Goal: Information Seeking & Learning: Learn about a topic

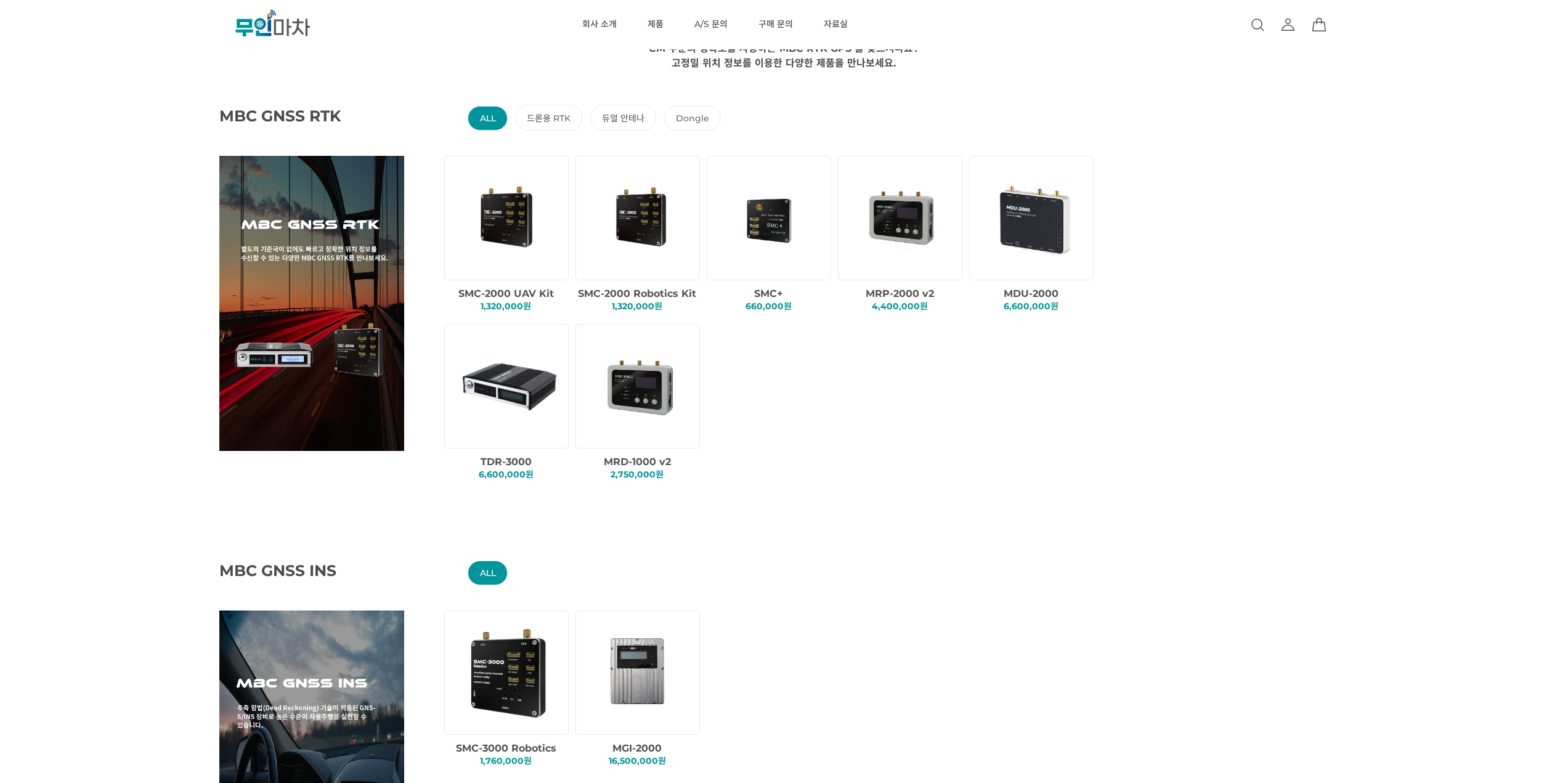
scroll to position [62, 0]
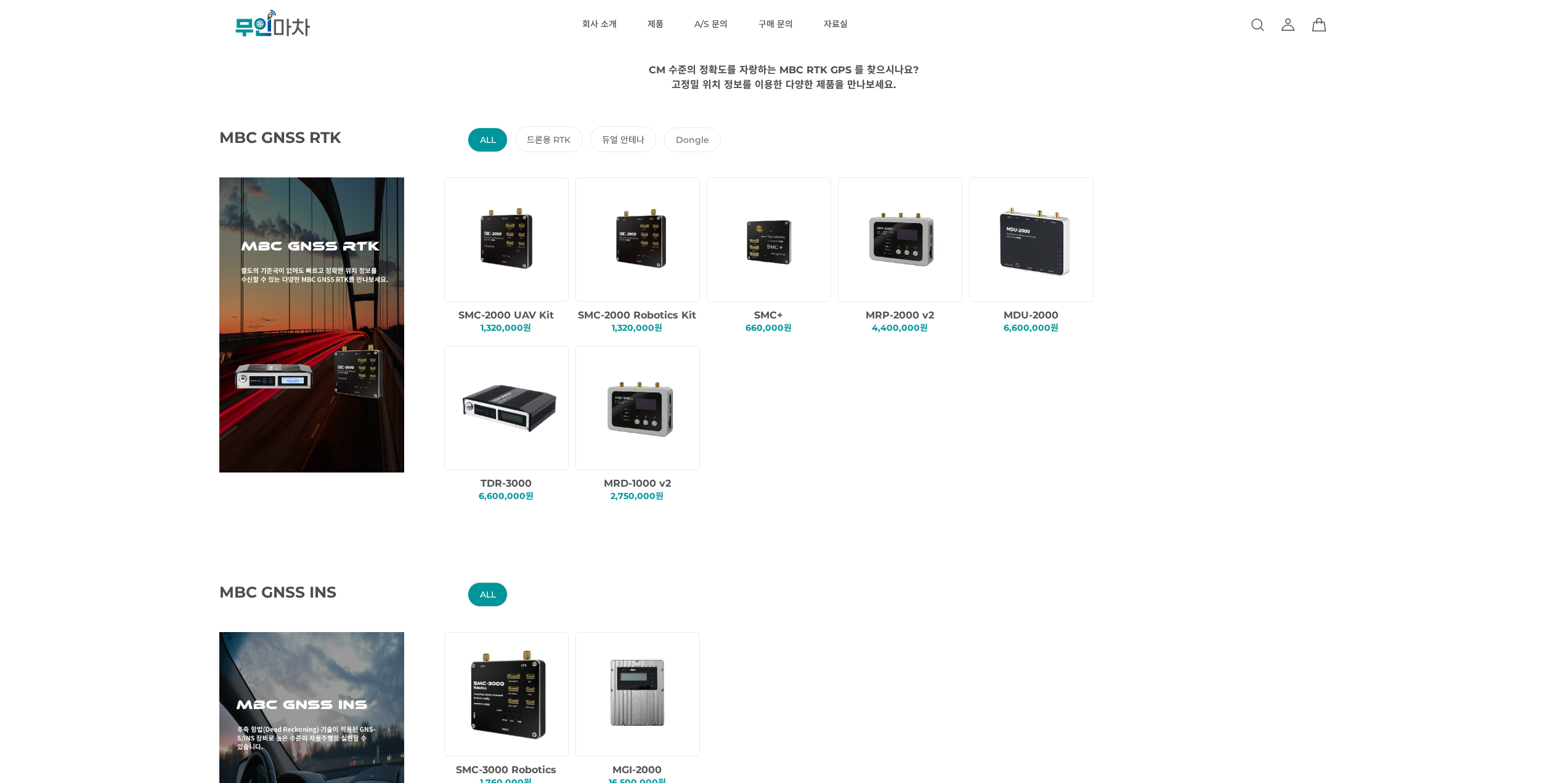
click at [537, 266] on img at bounding box center [508, 239] width 106 height 105
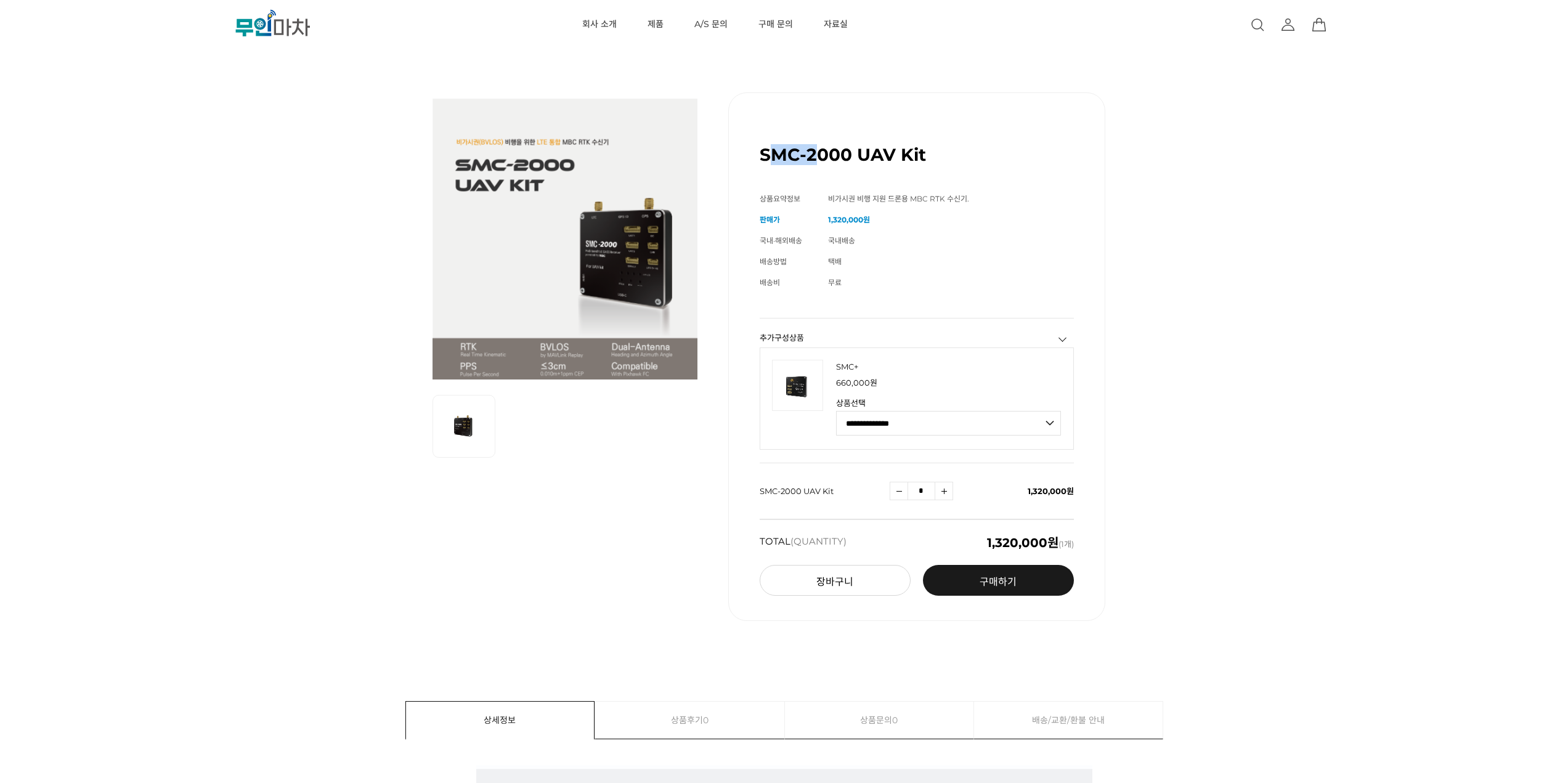
drag, startPoint x: 774, startPoint y: 159, endPoint x: 816, endPoint y: 156, distance: 42.1
click at [814, 156] on h1 "SMC-2000 UAV Kit" at bounding box center [843, 154] width 166 height 21
click at [832, 150] on h1 "SMC-2000 UAV Kit" at bounding box center [843, 154] width 166 height 21
drag, startPoint x: 759, startPoint y: 154, endPoint x: 925, endPoint y: 166, distance: 166.4
click at [925, 166] on div "SMC-2000 UAV Kit (해외배송 가능상품) 기본 정보 상품명 SMC-2000 UAV Kit 상품요약정보 비가시권 비행 지원 드론용 M…" at bounding box center [917, 356] width 377 height 528
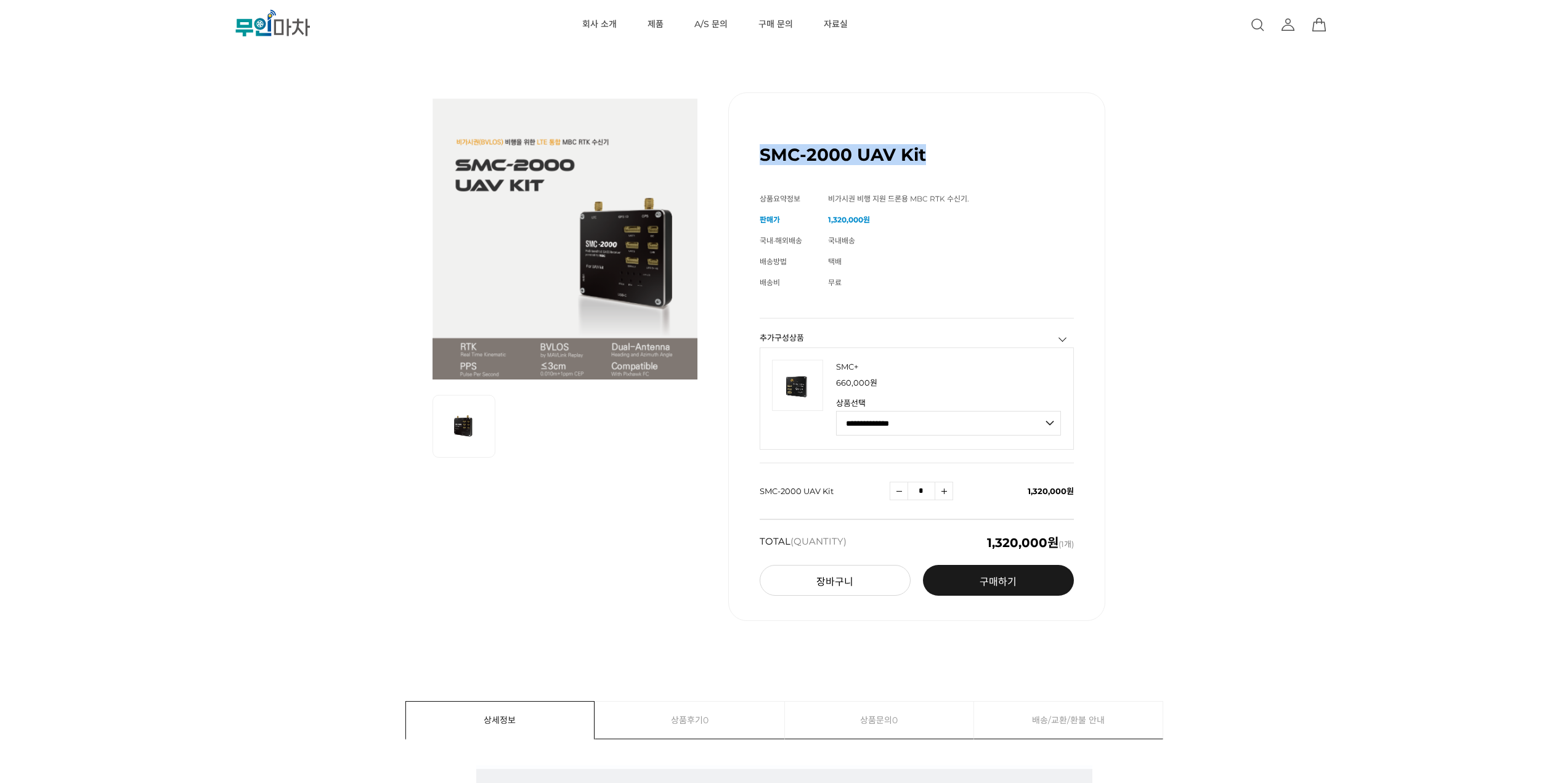
click at [800, 164] on h1 "SMC-2000 UAV Kit" at bounding box center [843, 154] width 166 height 21
drag, startPoint x: 762, startPoint y: 157, endPoint x: 807, endPoint y: 159, distance: 45.0
click at [807, 159] on h1 "SMC-2000 UAV Kit" at bounding box center [843, 154] width 166 height 21
click at [811, 159] on h1 "SMC-2000 UAV Kit" at bounding box center [843, 154] width 166 height 21
click at [918, 164] on h1 "SMC-2000 UAV Kit" at bounding box center [843, 154] width 166 height 21
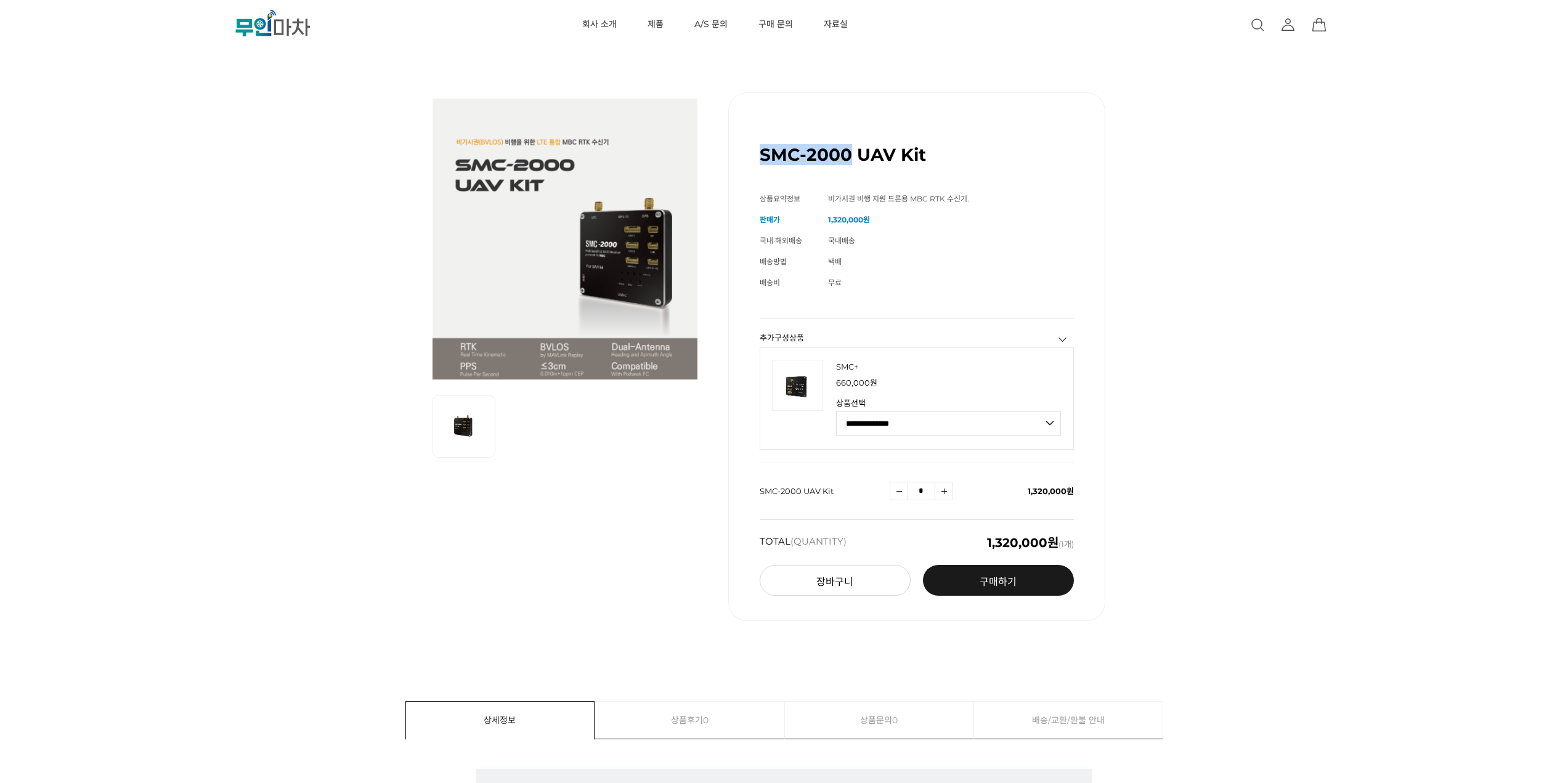
drag, startPoint x: 761, startPoint y: 156, endPoint x: 869, endPoint y: 156, distance: 108.0
click at [853, 157] on h1 "SMC-2000 UAV Kit" at bounding box center [843, 154] width 166 height 21
drag, startPoint x: 861, startPoint y: 156, endPoint x: 918, endPoint y: 156, distance: 57.0
click at [918, 156] on h1 "SMC-2000 UAV Kit" at bounding box center [843, 154] width 166 height 21
click at [936, 155] on div "SMC-2000 UAV Kit (해외배송 가능상품)" at bounding box center [917, 149] width 314 height 52
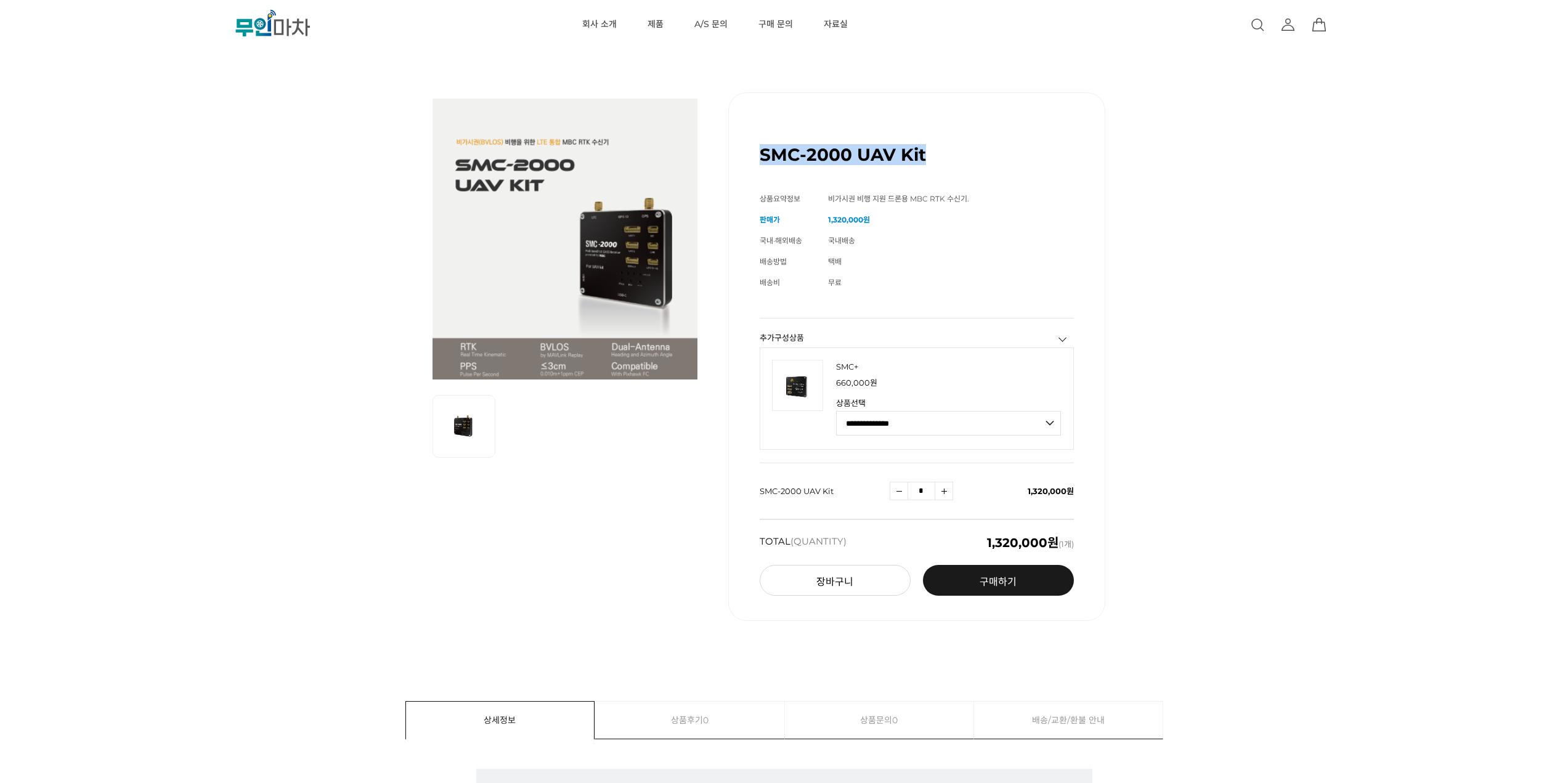
drag, startPoint x: 925, startPoint y: 156, endPoint x: 754, endPoint y: 157, distance: 171.0
click at [754, 157] on div "SMC-2000 UAV Kit (해외배송 가능상품) 기본 정보 상품명 SMC-2000 UAV Kit 상품요약정보 비가시권 비행 지원 드론용 M…" at bounding box center [917, 356] width 377 height 528
drag, startPoint x: 757, startPoint y: 156, endPoint x: 943, endPoint y: 153, distance: 186.0
click at [943, 153] on div "SMC-2000 UAV Kit (해외배송 가능상품) 기본 정보 상품명 SMC-2000 UAV Kit 상품요약정보 비가시권 비행 지원 드론용 M…" at bounding box center [917, 356] width 377 height 528
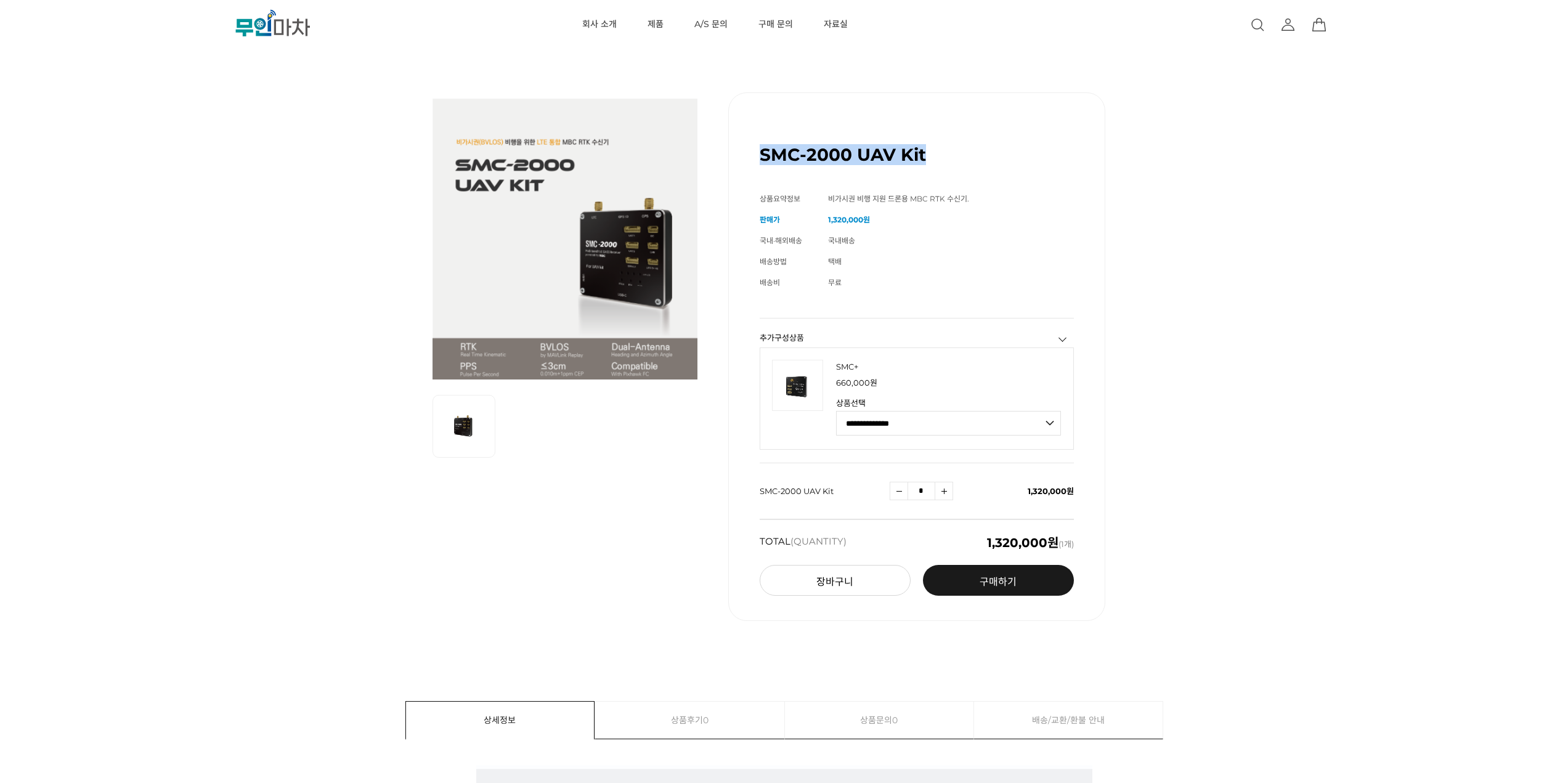
click at [947, 152] on div "SMC-2000 UAV Kit (해외배송 가능상품)" at bounding box center [917, 149] width 314 height 52
drag, startPoint x: 947, startPoint y: 152, endPoint x: 760, endPoint y: 155, distance: 187.0
click at [760, 155] on div "SMC-2000 UAV Kit (해외배송 가능상품)" at bounding box center [917, 149] width 314 height 52
click at [760, 155] on h1 "SMC-2000 UAV Kit" at bounding box center [843, 154] width 166 height 21
drag, startPoint x: 760, startPoint y: 155, endPoint x: 935, endPoint y: 165, distance: 175.3
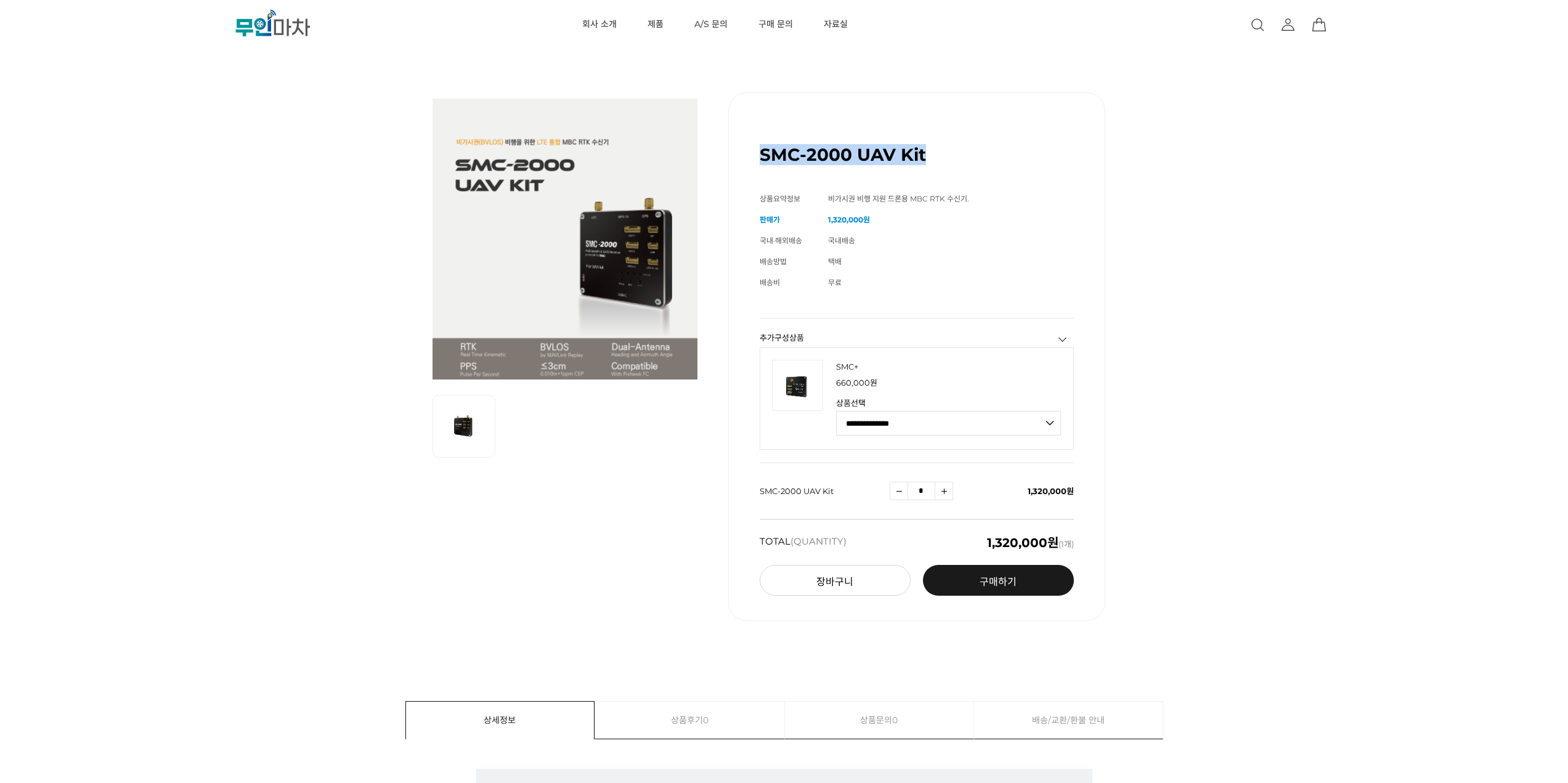
click at [935, 165] on div "SMC-2000 UAV Kit (해외배송 가능상품)" at bounding box center [917, 149] width 314 height 52
click at [936, 164] on div "SMC-2000 UAV Kit (해외배송 가능상품)" at bounding box center [917, 149] width 314 height 52
drag, startPoint x: 758, startPoint y: 156, endPoint x: 937, endPoint y: 163, distance: 179.1
click at [936, 163] on div "SMC-2000 UAV Kit (해외배송 가능상품) 기본 정보 상품명 SMC-2000 UAV Kit 상품요약정보 비가시권 비행 지원 드론용 M…" at bounding box center [917, 356] width 377 height 528
click at [940, 163] on div "SMC-2000 UAV Kit (해외배송 가능상품)" at bounding box center [917, 149] width 314 height 52
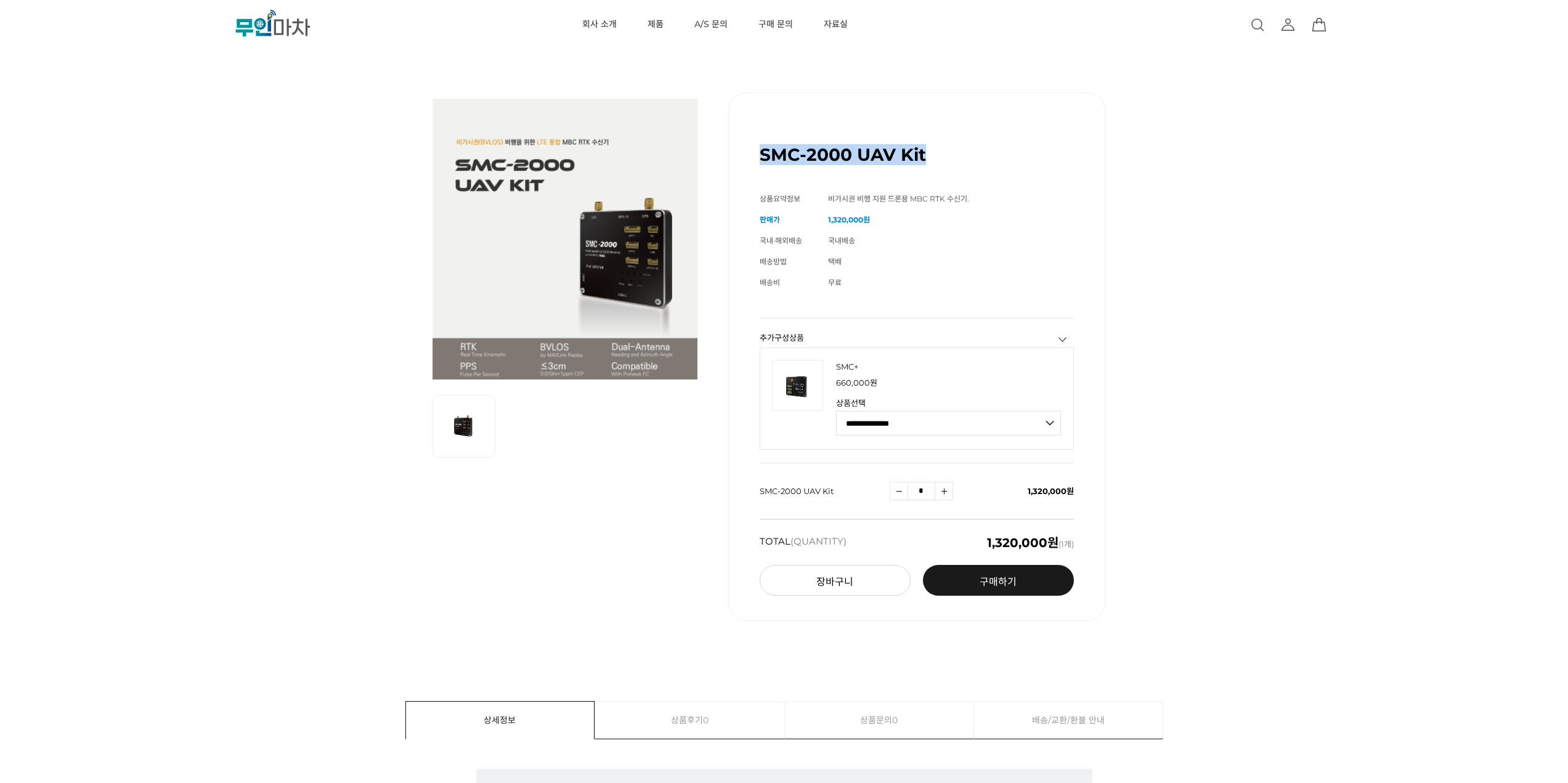
drag, startPoint x: 936, startPoint y: 161, endPoint x: 756, endPoint y: 156, distance: 180.1
click at [756, 156] on div "SMC-2000 UAV Kit (해외배송 가능상품) 기본 정보 상품명 SMC-2000 UAV Kit 상품요약정보 비가시권 비행 지원 드론용 M…" at bounding box center [917, 356] width 377 height 528
drag, startPoint x: 757, startPoint y: 155, endPoint x: 938, endPoint y: 154, distance: 181.0
click at [938, 154] on div "SMC-2000 UAV Kit (해외배송 가능상품) 기본 정보 상품명 SMC-2000 UAV Kit 상품요약정보 비가시권 비행 지원 드론용 M…" at bounding box center [917, 356] width 377 height 528
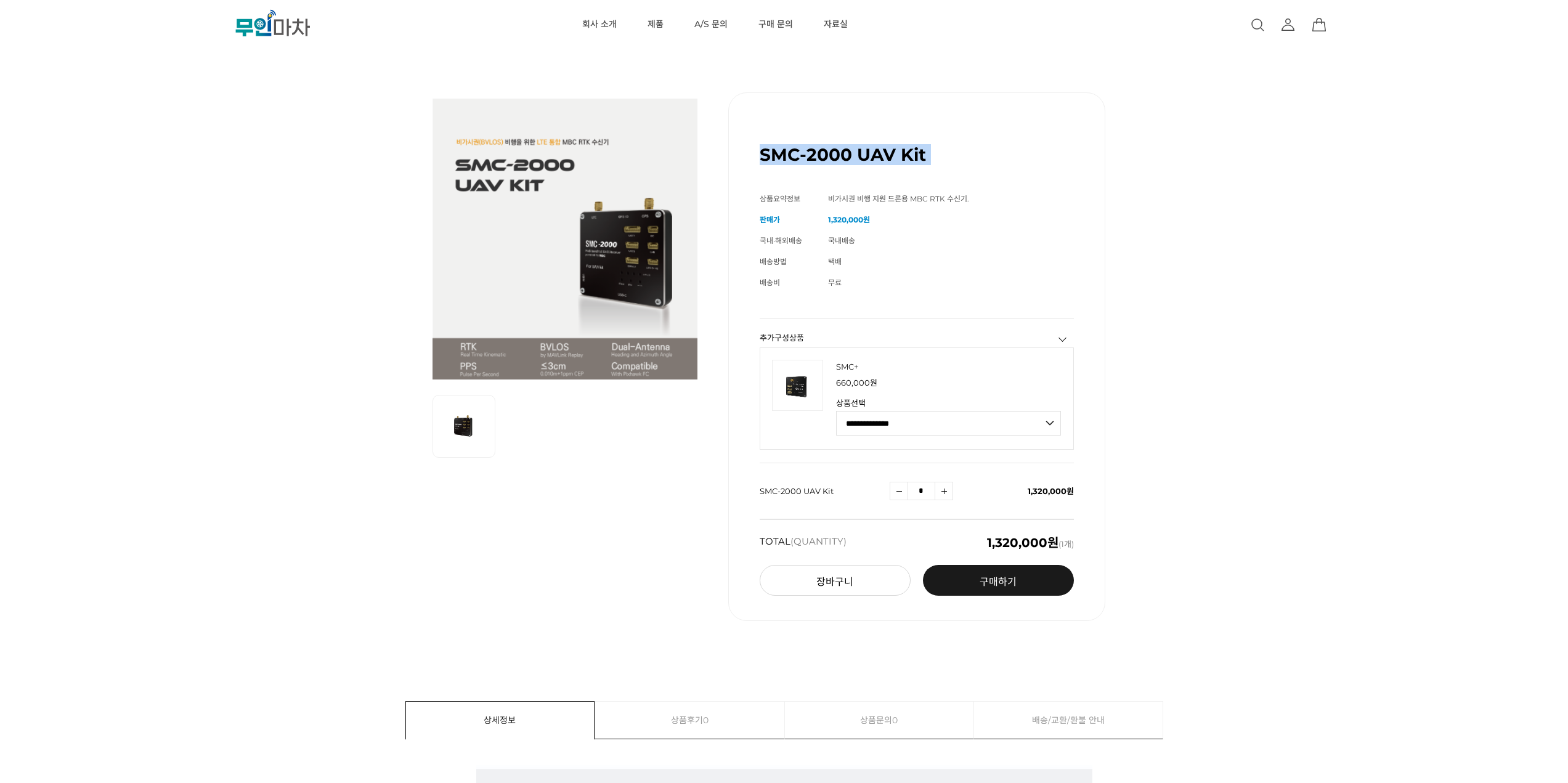
click at [938, 154] on div "SMC-2000 UAV Kit (해외배송 가능상품)" at bounding box center [917, 149] width 314 height 52
drag, startPoint x: 938, startPoint y: 154, endPoint x: 746, endPoint y: 153, distance: 192.0
click at [747, 154] on div "SMC-2000 UAV Kit (해외배송 가능상품) 기본 정보 상품명 SMC-2000 UAV Kit 상품요약정보 비가시권 비행 지원 드론용 M…" at bounding box center [917, 356] width 377 height 528
click at [746, 153] on div "SMC-2000 UAV Kit (해외배송 가능상품) 기본 정보 상품명 SMC-2000 UAV Kit 상품요약정보 비가시권 비행 지원 드론용 M…" at bounding box center [917, 356] width 377 height 528
drag, startPoint x: 755, startPoint y: 150, endPoint x: 939, endPoint y: 156, distance: 184.1
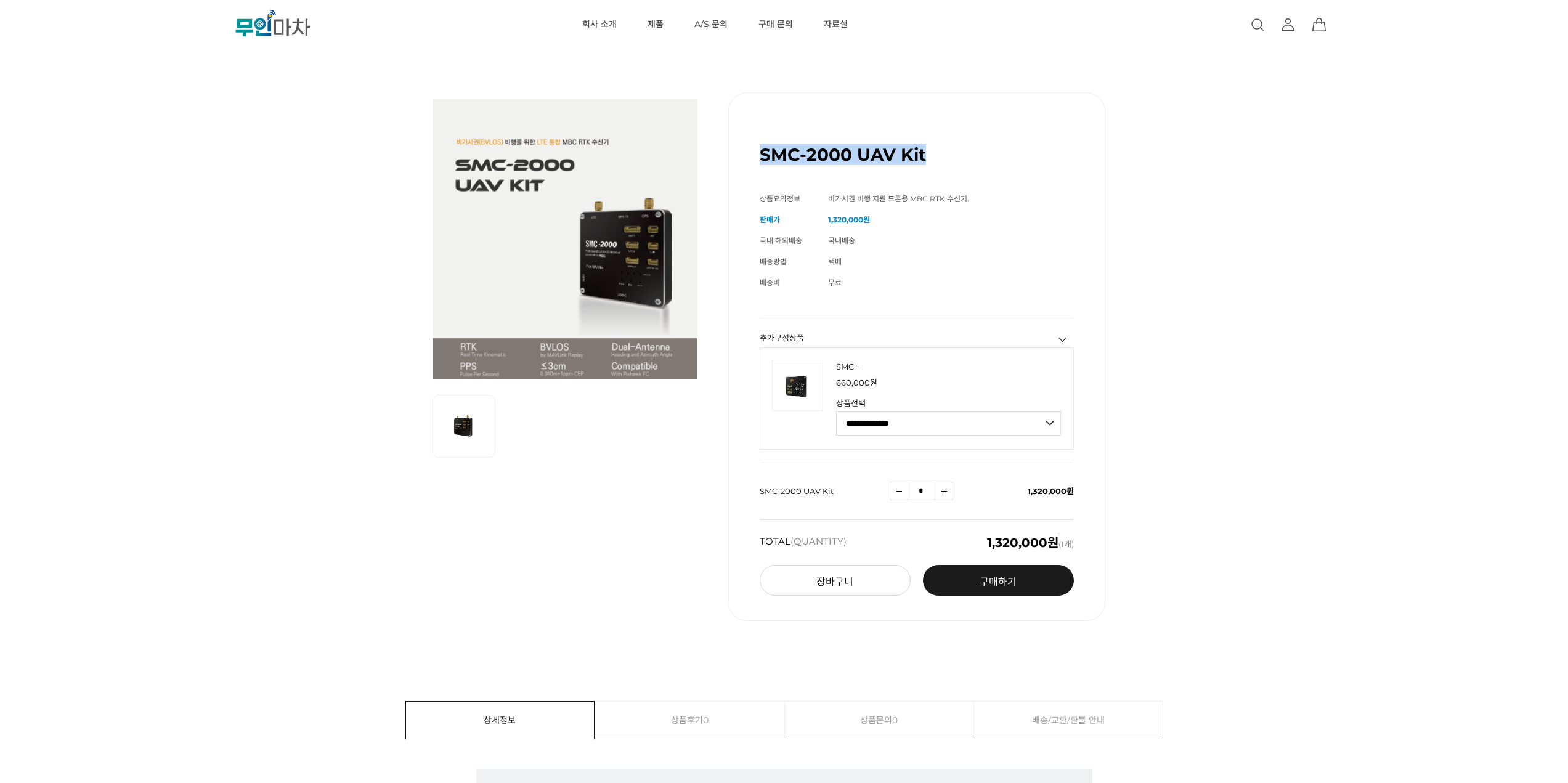
click at [935, 156] on div "SMC-2000 UAV Kit (해외배송 가능상품) 기본 정보 상품명 SMC-2000 UAV Kit 상품요약정보 비가시권 비행 지원 드론용 M…" at bounding box center [917, 356] width 377 height 528
click at [939, 156] on div "SMC-2000 UAV Kit (해외배송 가능상품)" at bounding box center [917, 149] width 314 height 52
drag, startPoint x: 936, startPoint y: 156, endPoint x: 759, endPoint y: 156, distance: 177.0
click at [761, 156] on div "SMC-2000 UAV Kit (해외배송 가능상품)" at bounding box center [917, 149] width 314 height 52
click at [755, 153] on div "SMC-2000 UAV Kit (해외배송 가능상품) 기본 정보 상품명 SMC-2000 UAV Kit 상품요약정보 비가시권 비행 지원 드론용 M…" at bounding box center [917, 356] width 377 height 528
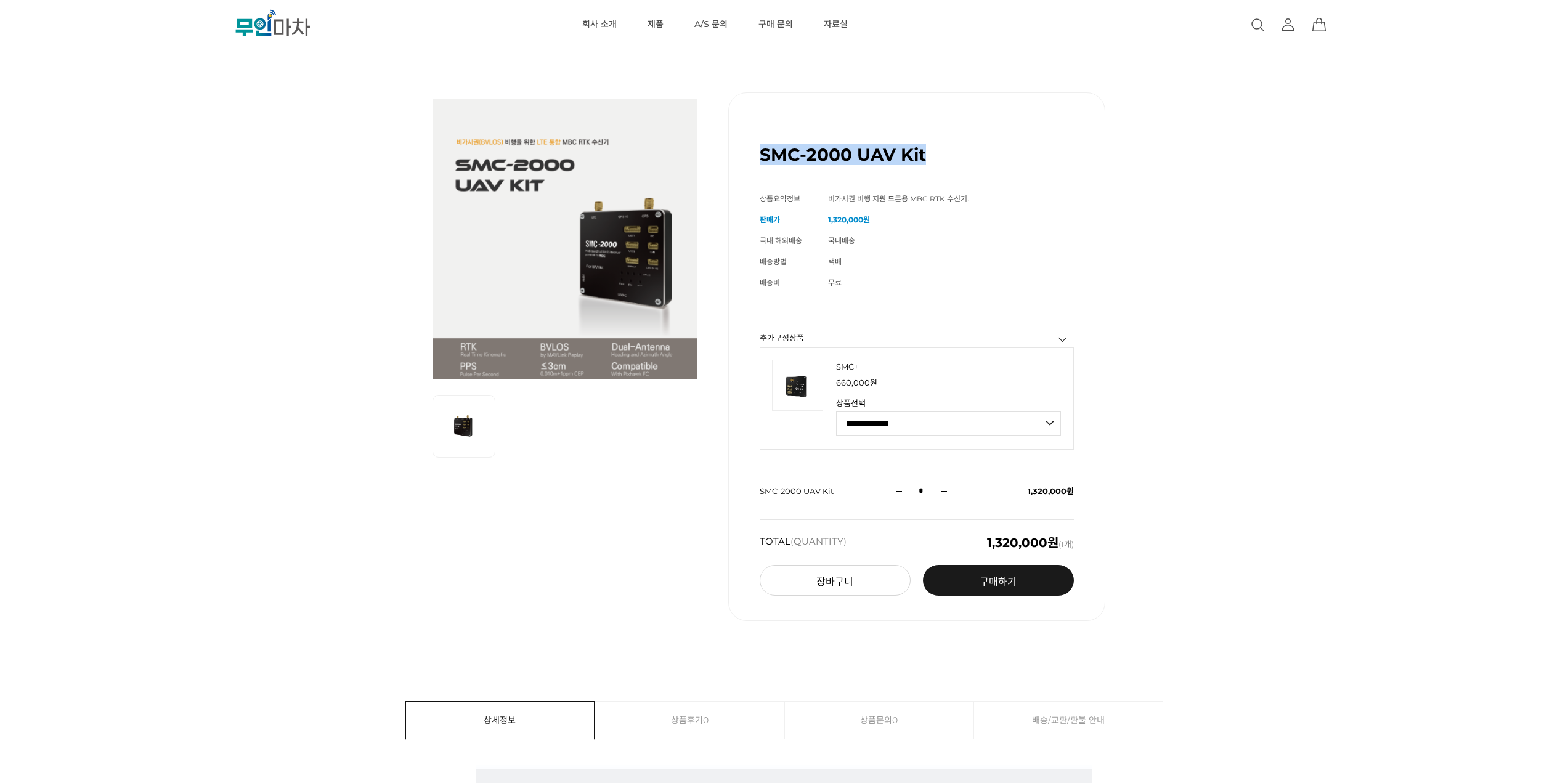
drag, startPoint x: 752, startPoint y: 153, endPoint x: 939, endPoint y: 156, distance: 187.0
click at [939, 156] on div "SMC-2000 UAV Kit (해외배송 가능상품) 기본 정보 상품명 SMC-2000 UAV Kit 상품요약정보 비가시권 비행 지원 드론용 M…" at bounding box center [917, 356] width 377 height 528
click at [939, 156] on div "SMC-2000 UAV Kit (해외배송 가능상품)" at bounding box center [917, 149] width 314 height 52
drag, startPoint x: 927, startPoint y: 159, endPoint x: 766, endPoint y: 152, distance: 161.2
click at [766, 152] on div "SMC-2000 UAV Kit (해외배송 가능상품)" at bounding box center [917, 149] width 314 height 52
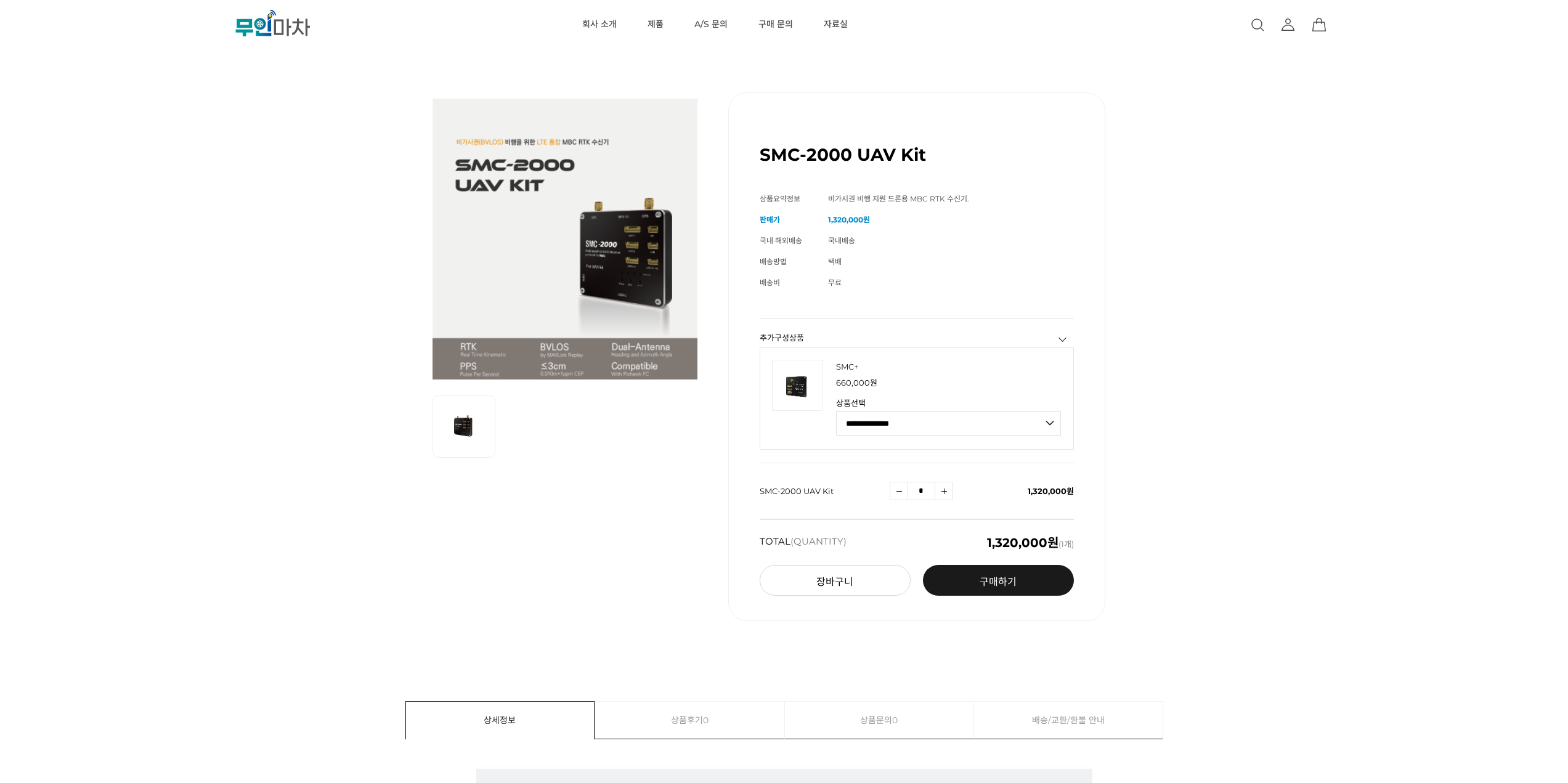
click at [760, 154] on h1 "SMC-2000 UAV Kit" at bounding box center [843, 154] width 166 height 21
drag, startPoint x: 759, startPoint y: 154, endPoint x: 926, endPoint y: 156, distance: 167.0
click at [918, 156] on h1 "SMC-2000 UAV Kit" at bounding box center [843, 154] width 166 height 21
click at [926, 156] on div "SMC-2000 UAV Kit (해외배송 가능상품)" at bounding box center [917, 149] width 314 height 52
drag, startPoint x: 930, startPoint y: 155, endPoint x: 759, endPoint y: 156, distance: 171.0
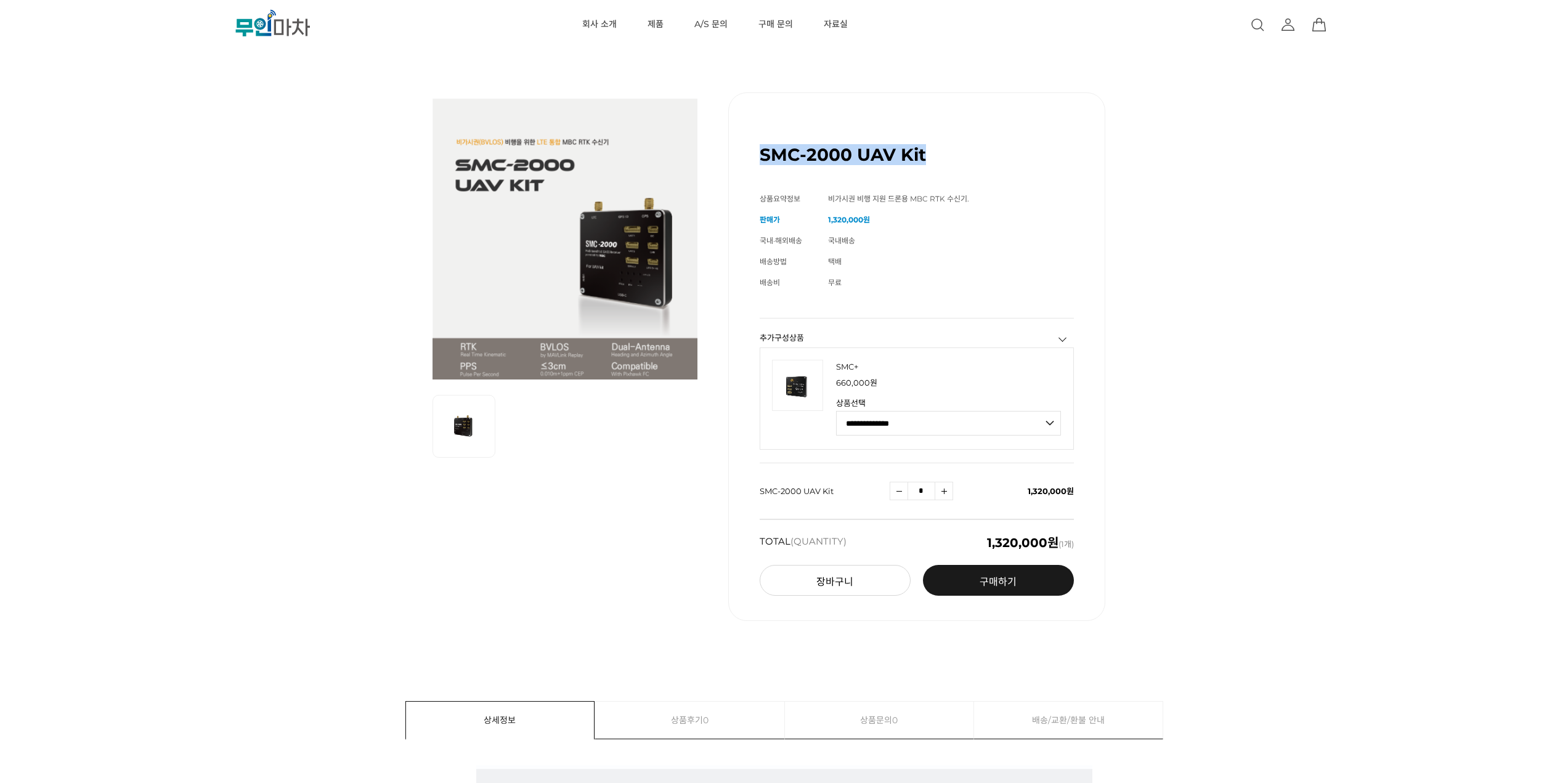
click at [760, 156] on div "SMC-2000 UAV Kit (해외배송 가능상품)" at bounding box center [917, 149] width 314 height 52
click at [756, 156] on div "SMC-2000 UAV Kit (해외배송 가능상품) 기본 정보 상품명 SMC-2000 UAV Kit 상품요약정보 비가시권 비행 지원 드론용 M…" at bounding box center [917, 356] width 377 height 528
drag, startPoint x: 765, startPoint y: 156, endPoint x: 957, endPoint y: 160, distance: 192.0
click at [957, 160] on div "SMC-2000 UAV Kit (해외배송 가능상품) 기본 정보 상품명 SMC-2000 UAV Kit 상품요약정보 비가시권 비행 지원 드론용 M…" at bounding box center [917, 356] width 377 height 528
click at [957, 160] on div "SMC-2000 UAV Kit (해외배송 가능상품)" at bounding box center [917, 149] width 314 height 52
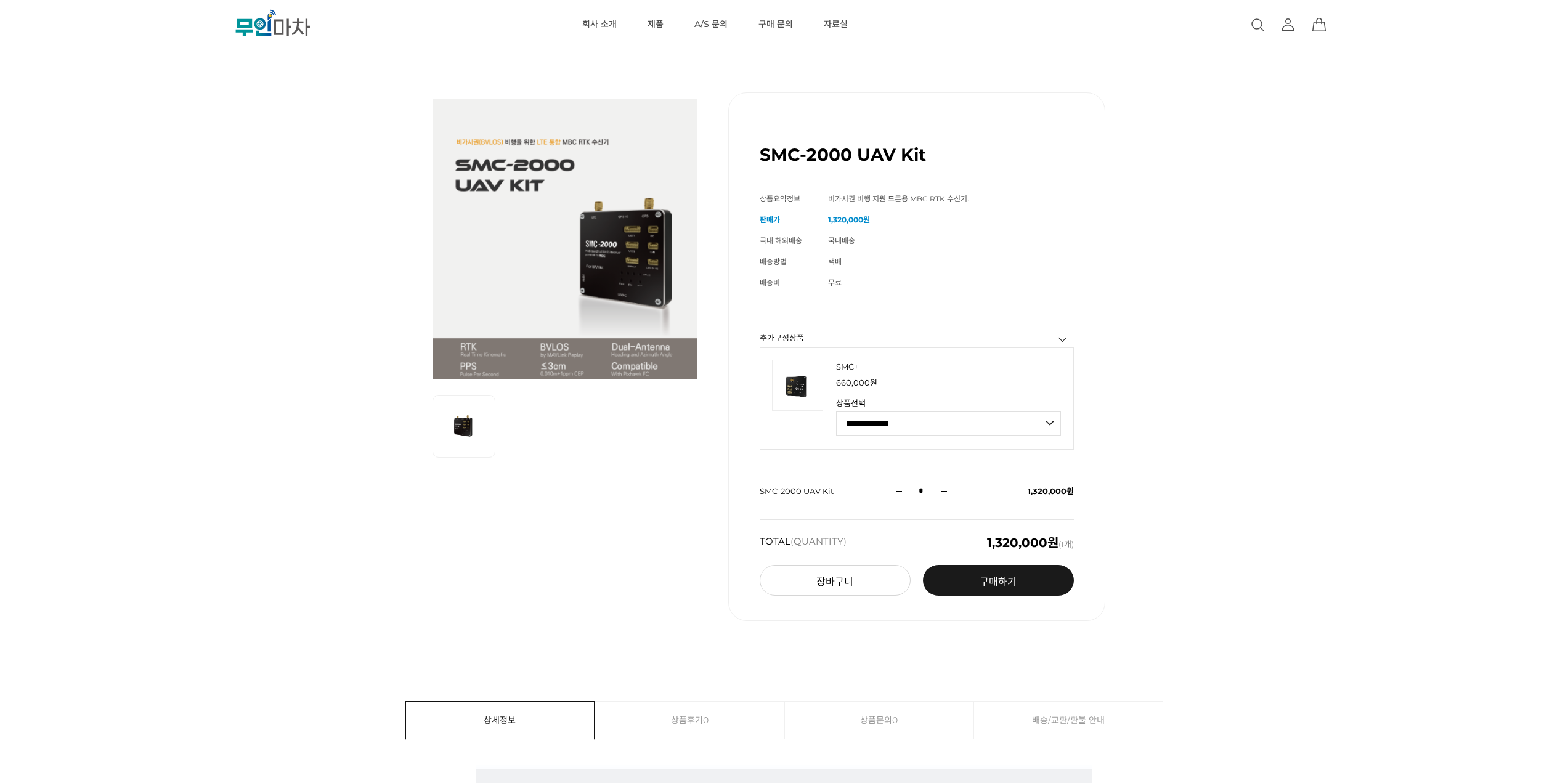
click at [956, 160] on div "SMC-2000 UAV Kit (해외배송 가능상품)" at bounding box center [917, 149] width 314 height 52
drag, startPoint x: 764, startPoint y: 153, endPoint x: 936, endPoint y: 152, distance: 172.0
click at [936, 152] on div "SMC-2000 UAV Kit (해외배송 가능상품)" at bounding box center [917, 149] width 314 height 52
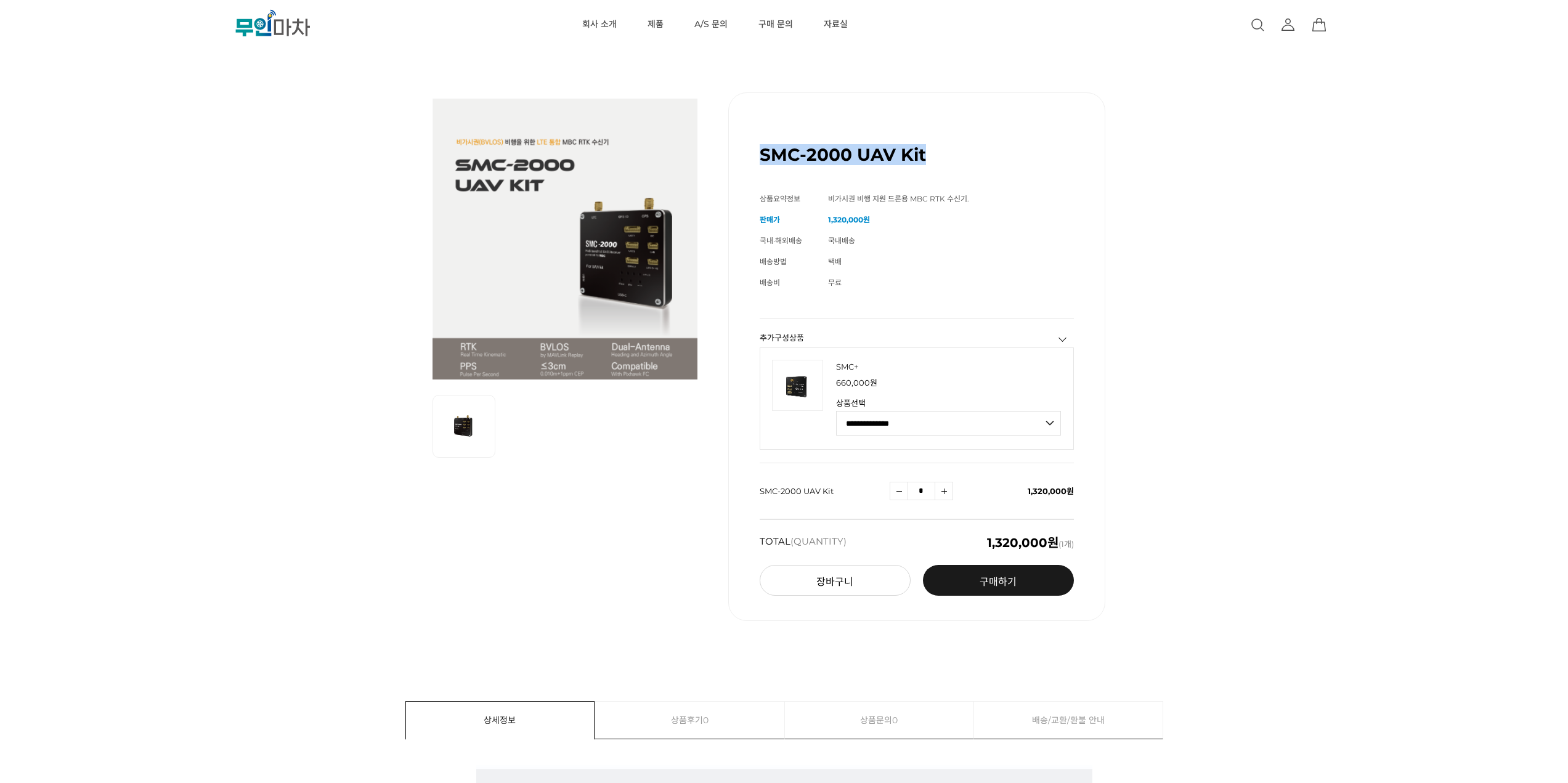
drag, startPoint x: 922, startPoint y: 154, endPoint x: 761, endPoint y: 150, distance: 161.0
click at [763, 150] on h1 "SMC-2000 UAV Kit" at bounding box center [843, 154] width 166 height 21
click at [757, 150] on div "SMC-2000 UAV Kit (해외배송 가능상품) 기본 정보 상품명 SMC-2000 UAV Kit 상품요약정보 비가시권 비행 지원 드론용 M…" at bounding box center [917, 356] width 377 height 528
drag, startPoint x: 761, startPoint y: 150, endPoint x: 925, endPoint y: 153, distance: 164.0
click at [925, 153] on h1 "SMC-2000 UAV Kit" at bounding box center [843, 154] width 166 height 21
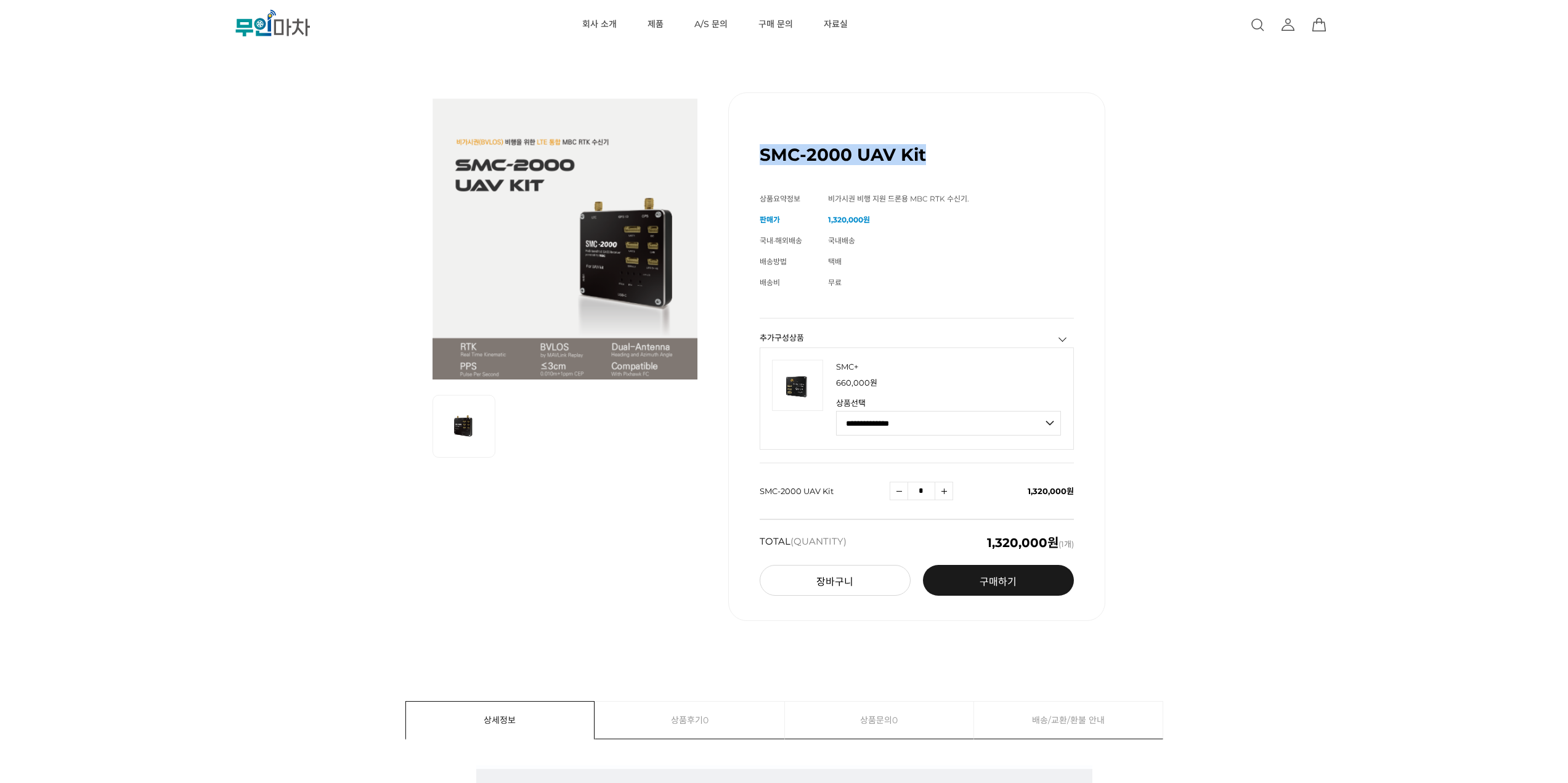
click at [926, 156] on div "SMC-2000 UAV Kit (해외배송 가능상품)" at bounding box center [917, 149] width 314 height 52
drag, startPoint x: 923, startPoint y: 156, endPoint x: 758, endPoint y: 159, distance: 165.0
click at [758, 159] on div "SMC-2000 UAV Kit (해외배송 가능상품) 기본 정보 상품명 SMC-2000 UAV Kit 상품요약정보 비가시권 비행 지원 드론용 M…" at bounding box center [917, 356] width 377 height 528
click at [761, 157] on h1 "SMC-2000 UAV Kit" at bounding box center [843, 154] width 166 height 21
drag, startPoint x: 764, startPoint y: 155, endPoint x: 927, endPoint y: 162, distance: 163.2
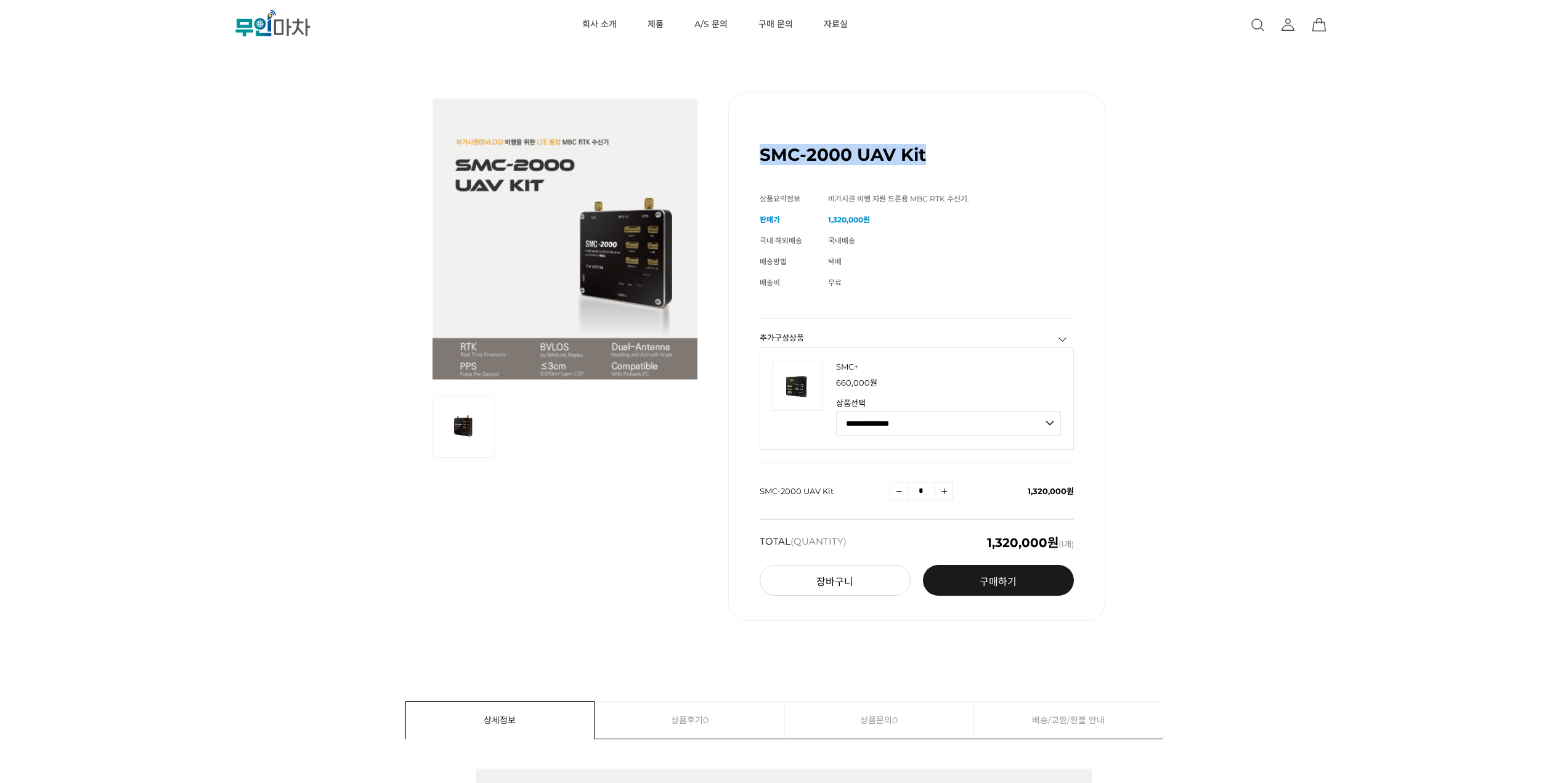
click at [927, 162] on div "SMC-2000 UAV Kit (해외배송 가능상품)" at bounding box center [917, 149] width 314 height 52
drag, startPoint x: 924, startPoint y: 158, endPoint x: 762, endPoint y: 157, distance: 162.0
click at [762, 157] on h1 "SMC-2000 UAV Kit" at bounding box center [843, 154] width 166 height 21
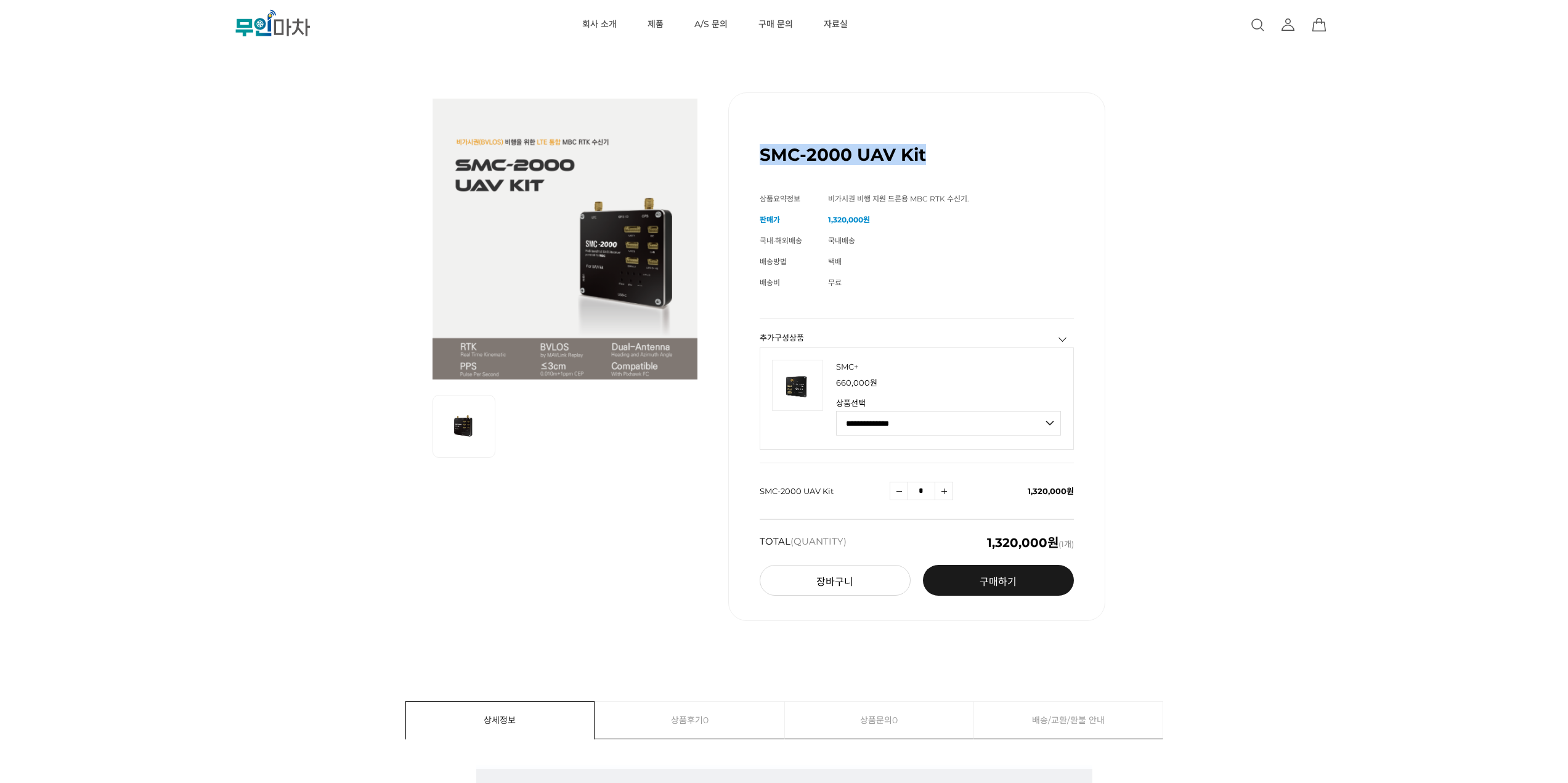
drag, startPoint x: 760, startPoint y: 157, endPoint x: 925, endPoint y: 159, distance: 165.0
click at [925, 159] on h1 "SMC-2000 UAV Kit" at bounding box center [843, 154] width 166 height 21
drag, startPoint x: 922, startPoint y: 157, endPoint x: 763, endPoint y: 160, distance: 159.0
click at [763, 160] on h1 "SMC-2000 UAV Kit" at bounding box center [843, 154] width 166 height 21
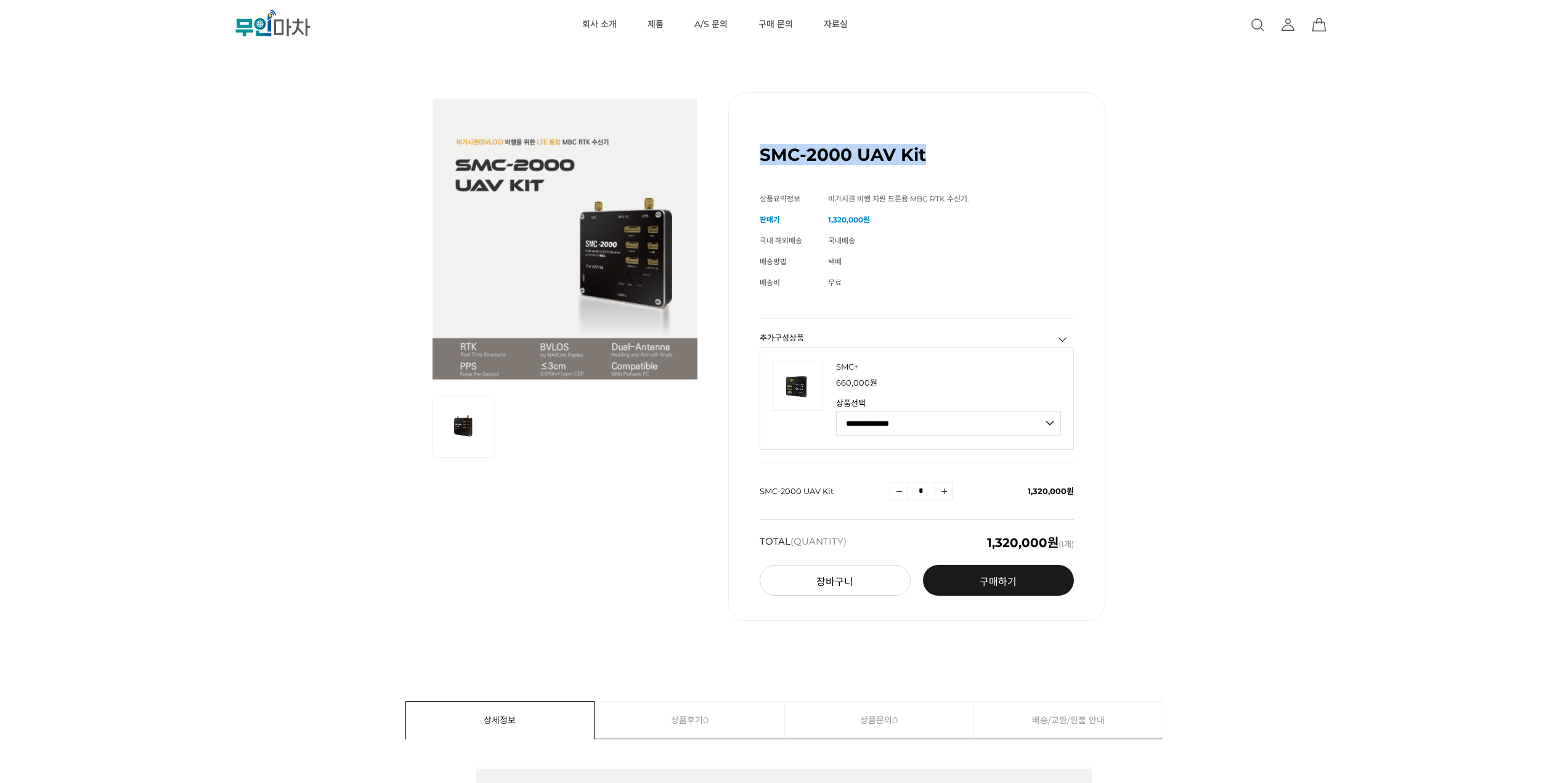
click at [761, 159] on h1 "SMC-2000 UAV Kit" at bounding box center [843, 154] width 166 height 21
drag, startPoint x: 761, startPoint y: 157, endPoint x: 929, endPoint y: 161, distance: 168.0
click at [929, 161] on div "SMC-2000 UAV Kit (해외배송 가능상품)" at bounding box center [917, 149] width 314 height 52
click at [260, 351] on div "SMC-2000 UAV Kit (해외배송 가능상품) 기본 정보 상품명 SMC-2000 UAV Kit 상품요약정보 비가시권 비행 지원 드론용 M…" at bounding box center [784, 356] width 1412 height 590
click at [1188, 241] on div "SMC-2000 UAV Kit (해외배송 가능상품) 기본 정보 상품명 SMC-2000 UAV Kit 상품요약정보 비가시권 비행 지원 드론용 M…" at bounding box center [784, 356] width 1412 height 590
